Goal: Contribute content: Add original content to the website for others to see

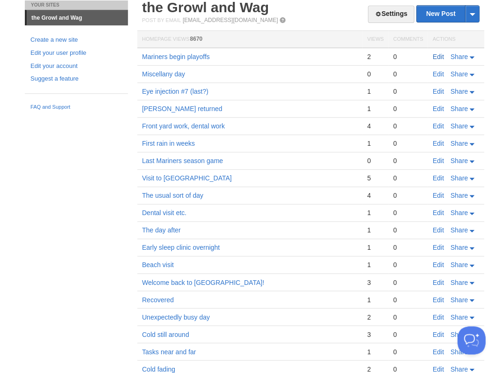
click at [439, 54] on link "Edit" at bounding box center [438, 56] width 11 height 7
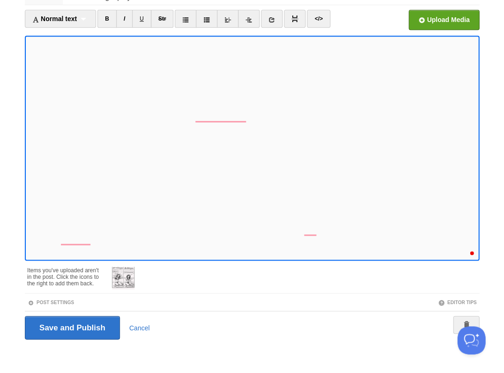
scroll to position [411, 0]
click at [469, 253] on div "3" at bounding box center [469, 250] width 10 height 10
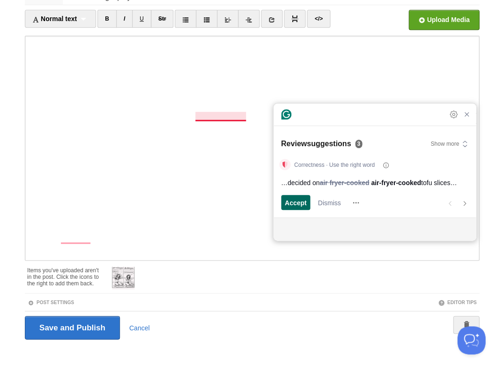
click at [300, 204] on span "Accept" at bounding box center [296, 203] width 22 height 10
click at [299, 202] on span "Accept" at bounding box center [296, 203] width 22 height 10
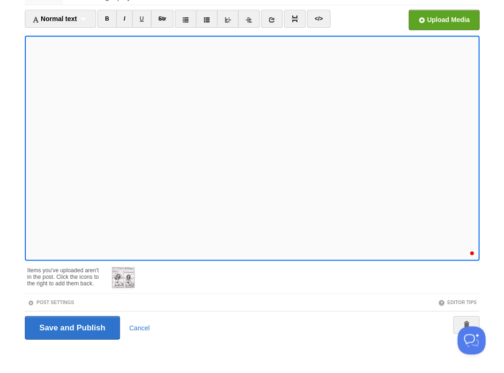
scroll to position [455, 0]
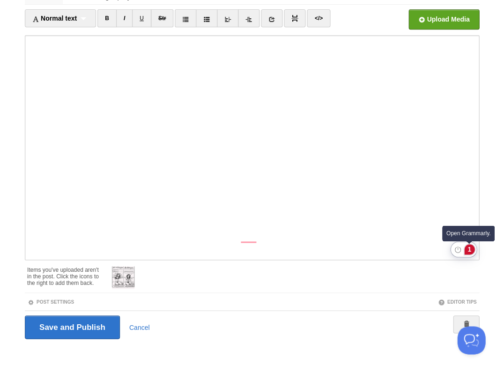
click at [470, 249] on div "1" at bounding box center [469, 249] width 10 height 10
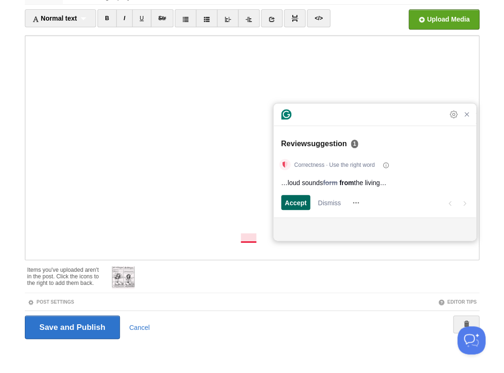
click at [296, 205] on span "Accept" at bounding box center [296, 203] width 22 height 10
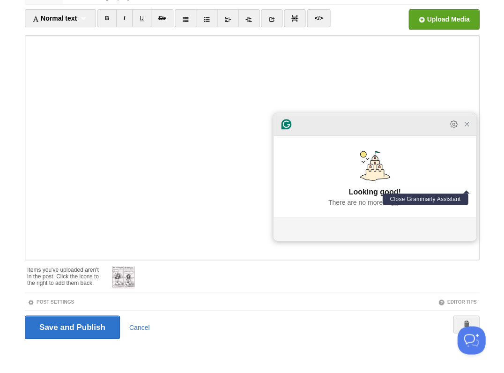
click at [467, 126] on icon "Close Grammarly Assistant" at bounding box center [467, 124] width 4 height 4
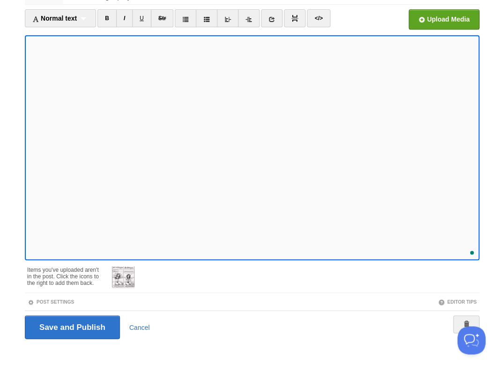
scroll to position [463, 0]
click at [71, 326] on input "Save and Publish" at bounding box center [72, 326] width 95 height 23
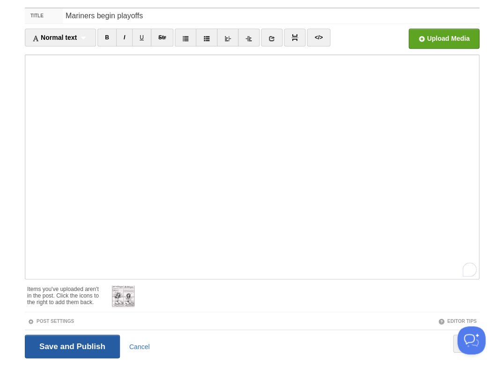
scroll to position [34, 0]
